Goal: Obtain resource: Download file/media

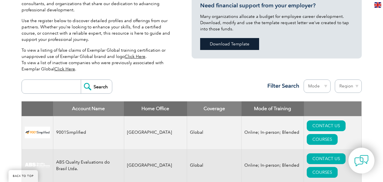
scroll to position [170, 0]
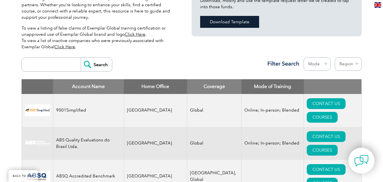
click at [216, 25] on link "Download Template" at bounding box center [229, 22] width 59 height 12
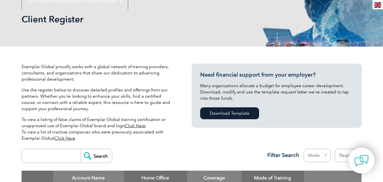
scroll to position [85, 0]
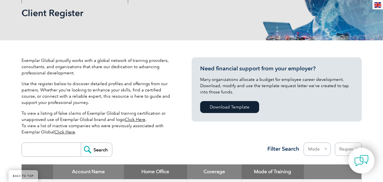
click at [55, 146] on input "search" at bounding box center [53, 150] width 56 height 14
type input "azpirantz"
click at [81, 143] on input "Search" at bounding box center [96, 150] width 31 height 14
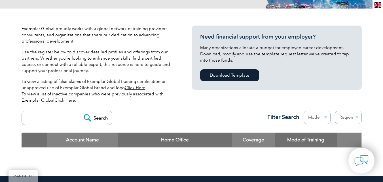
scroll to position [113, 0]
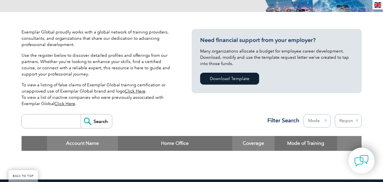
click at [58, 122] on input "search" at bounding box center [53, 121] width 56 height 14
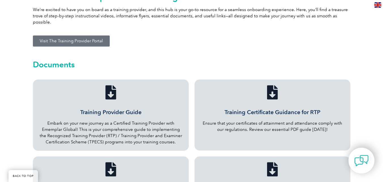
scroll to position [170, 0]
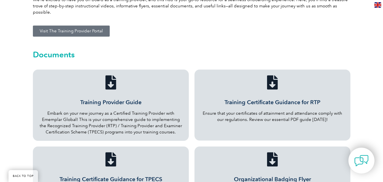
click at [121, 99] on link "Training Provider Guide" at bounding box center [110, 102] width 61 height 7
click at [253, 99] on link "Training Certificate Guidance for RTP" at bounding box center [273, 102] width 96 height 7
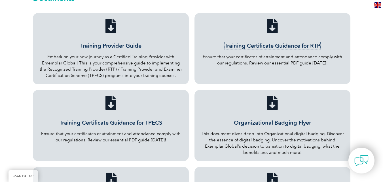
scroll to position [227, 0]
click at [117, 119] on link "Training Certificate Guidance for TPECS" at bounding box center [111, 122] width 103 height 7
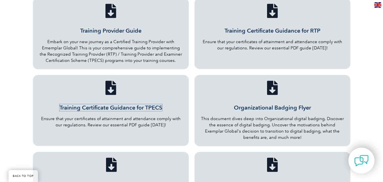
scroll to position [255, 0]
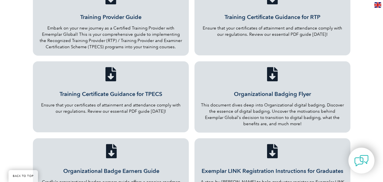
click at [260, 90] on link "Organizational Badging Flyer" at bounding box center [272, 93] width 77 height 7
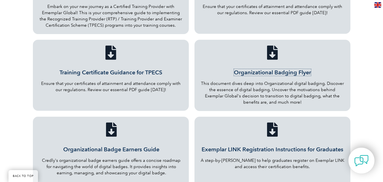
scroll to position [312, 0]
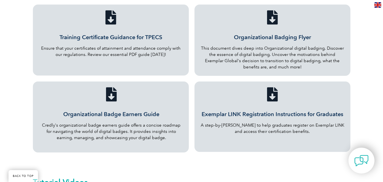
click at [229, 111] on link "Exemplar LINK Registration Instructions for Graduates" at bounding box center [273, 114] width 142 height 7
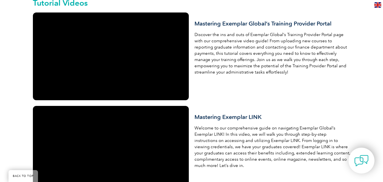
scroll to position [482, 0]
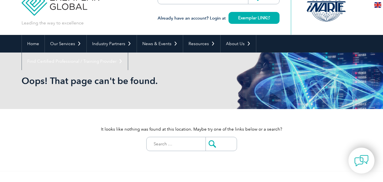
scroll to position [28, 0]
